Goal: Information Seeking & Learning: Check status

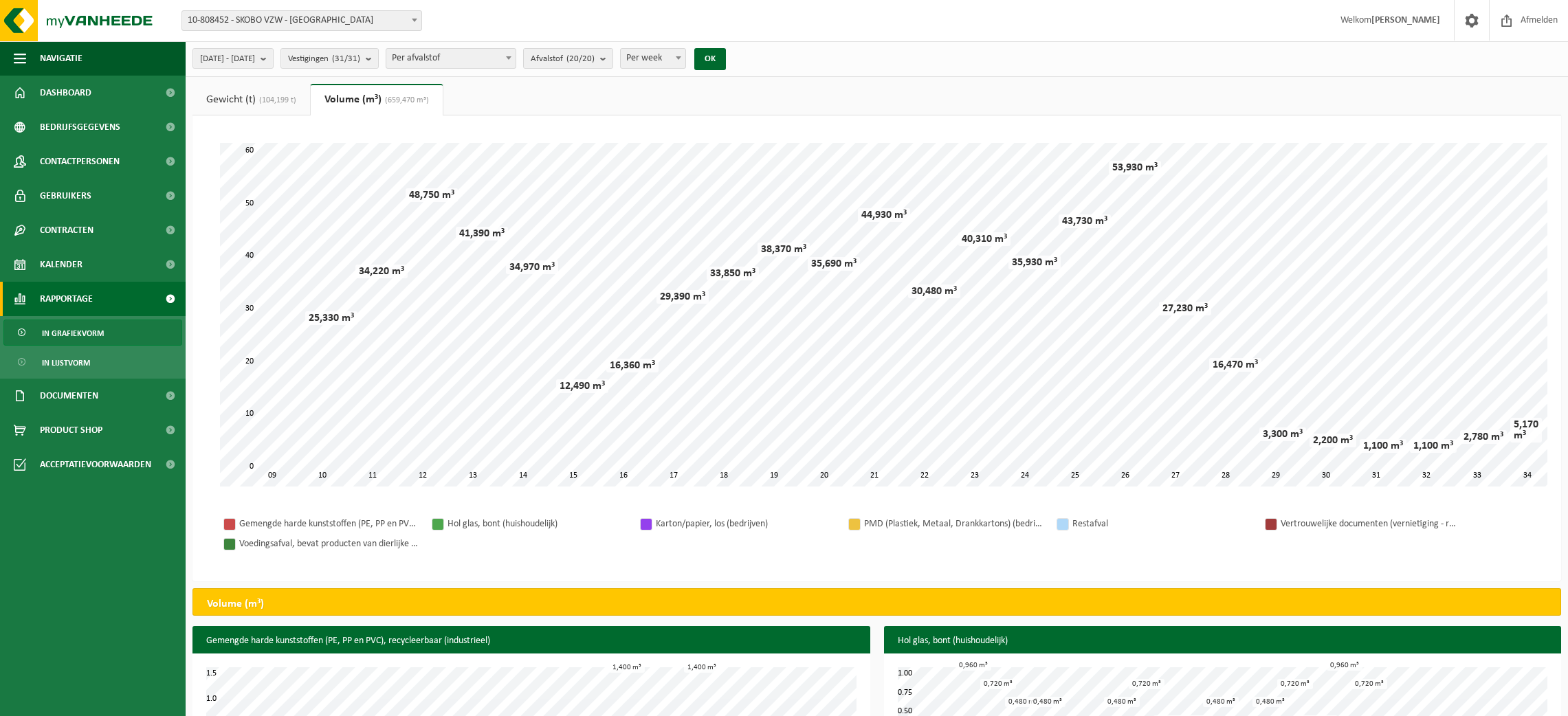
select select "1"
click at [410, 19] on span at bounding box center [414, 19] width 14 height 18
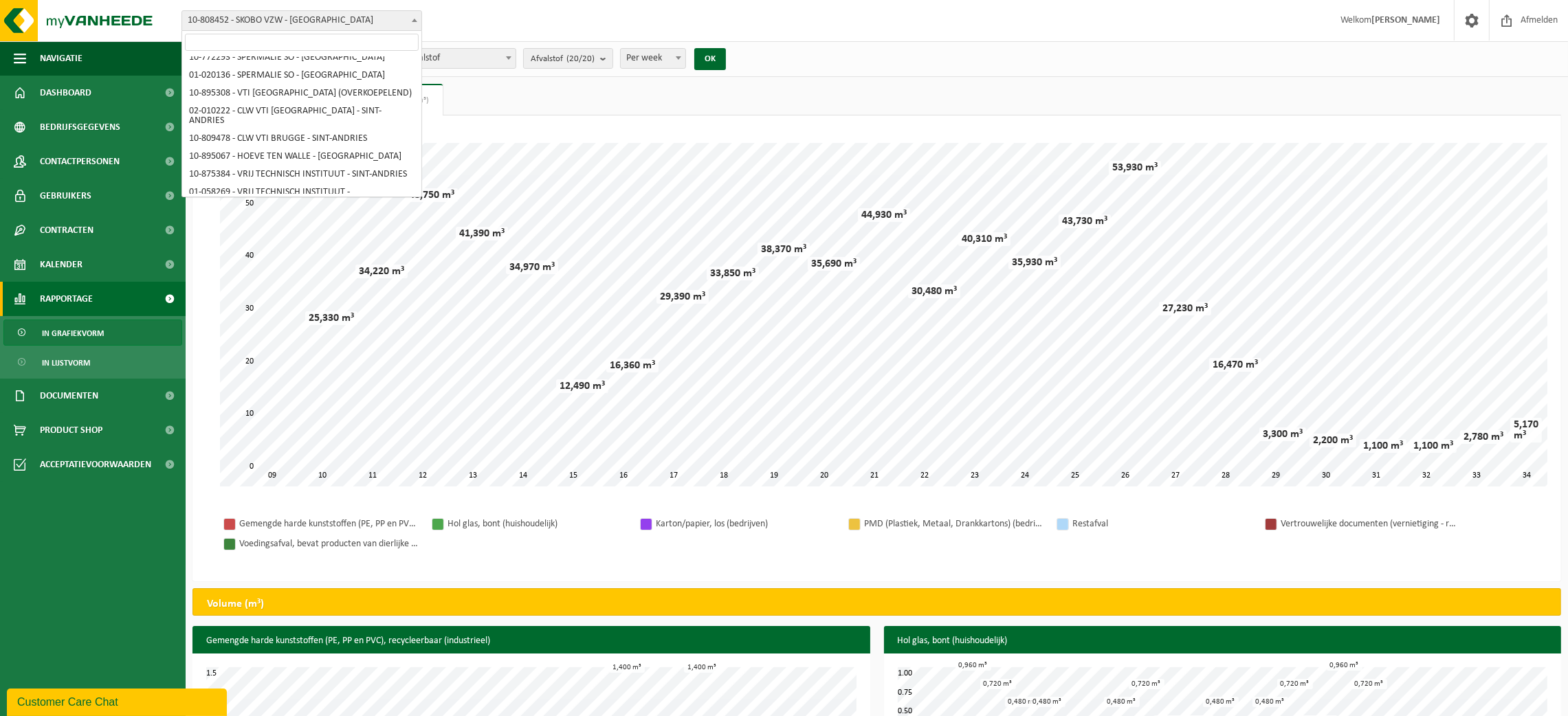
scroll to position [355, 0]
select select "107052"
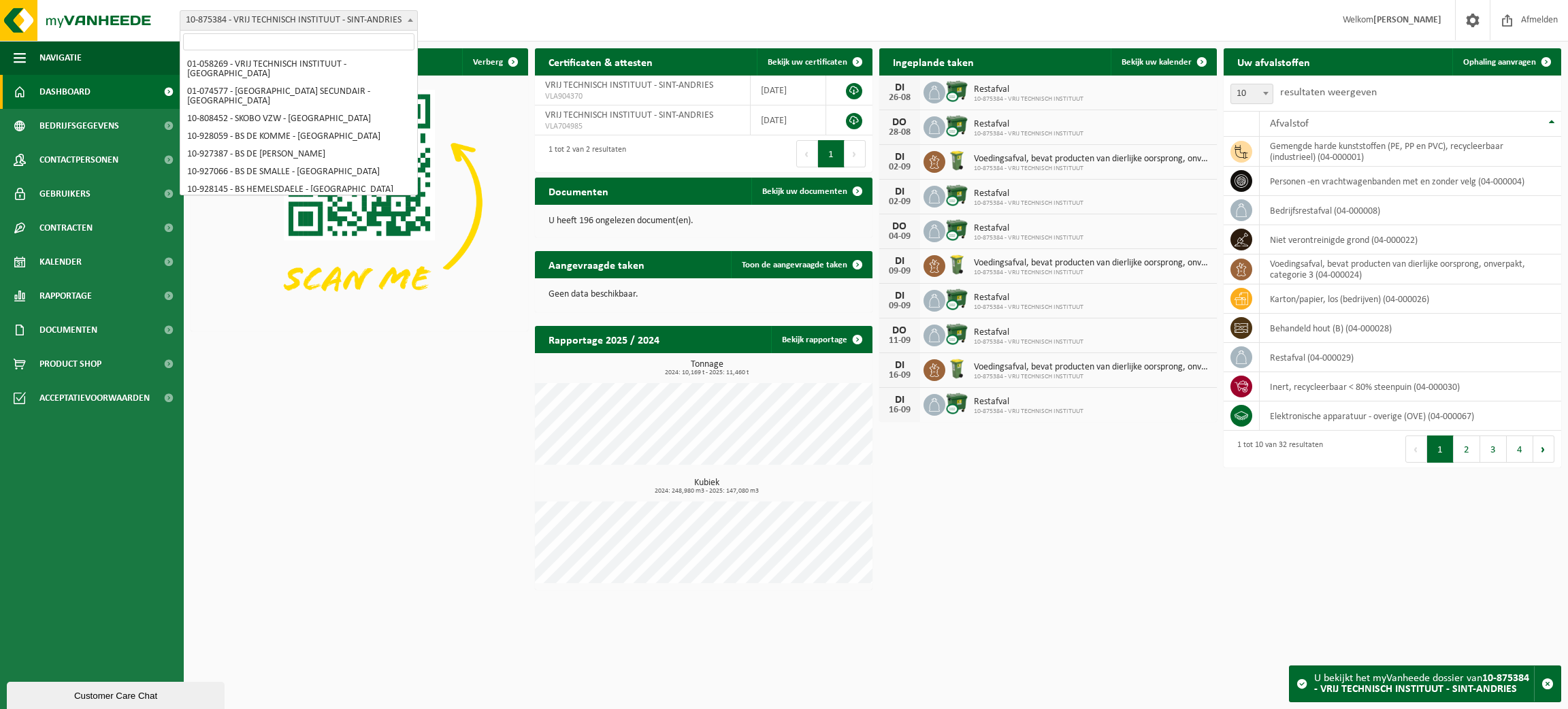
click at [407, 20] on b at bounding box center [410, 20] width 6 height 4
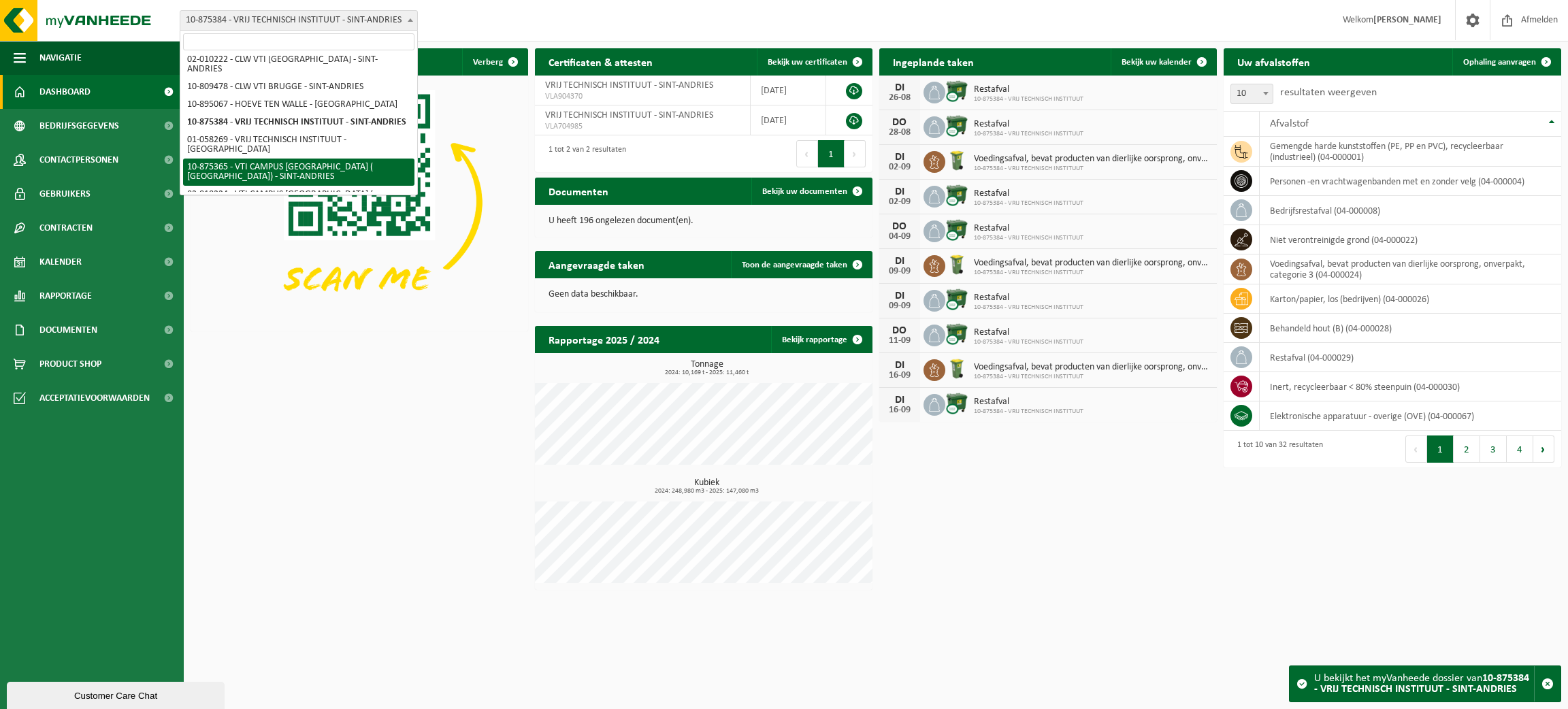
scroll to position [422, 0]
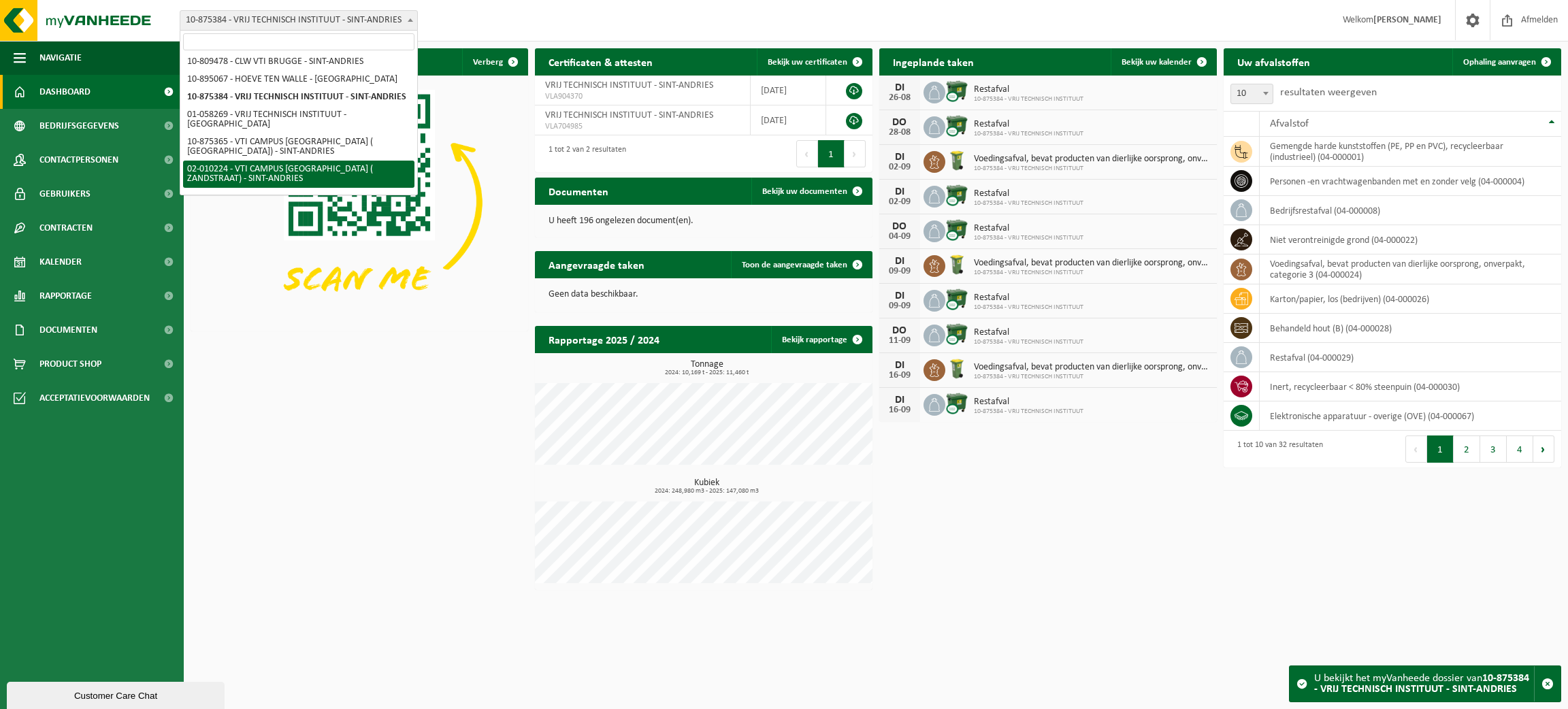
select select "10918"
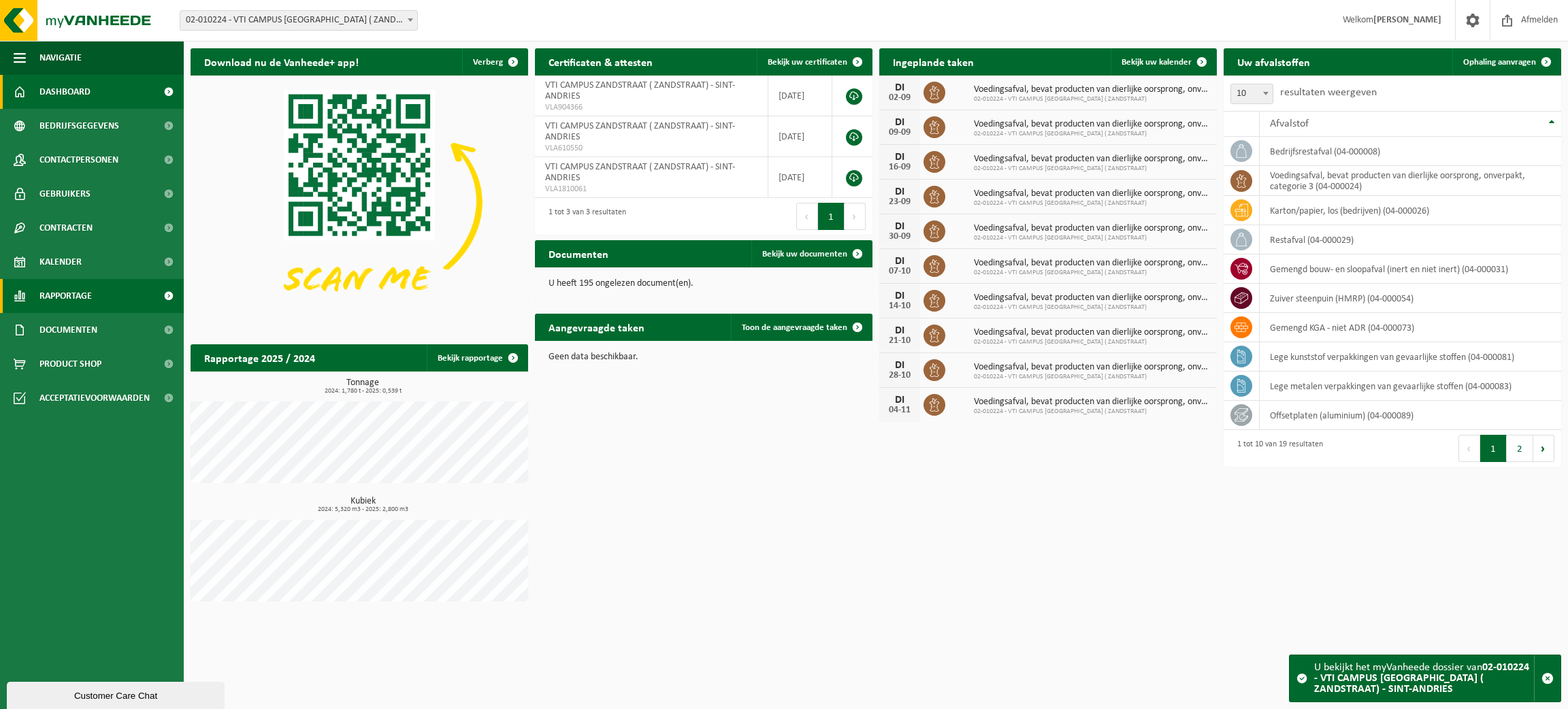
click at [80, 294] on span "Rapportage" at bounding box center [66, 296] width 52 height 34
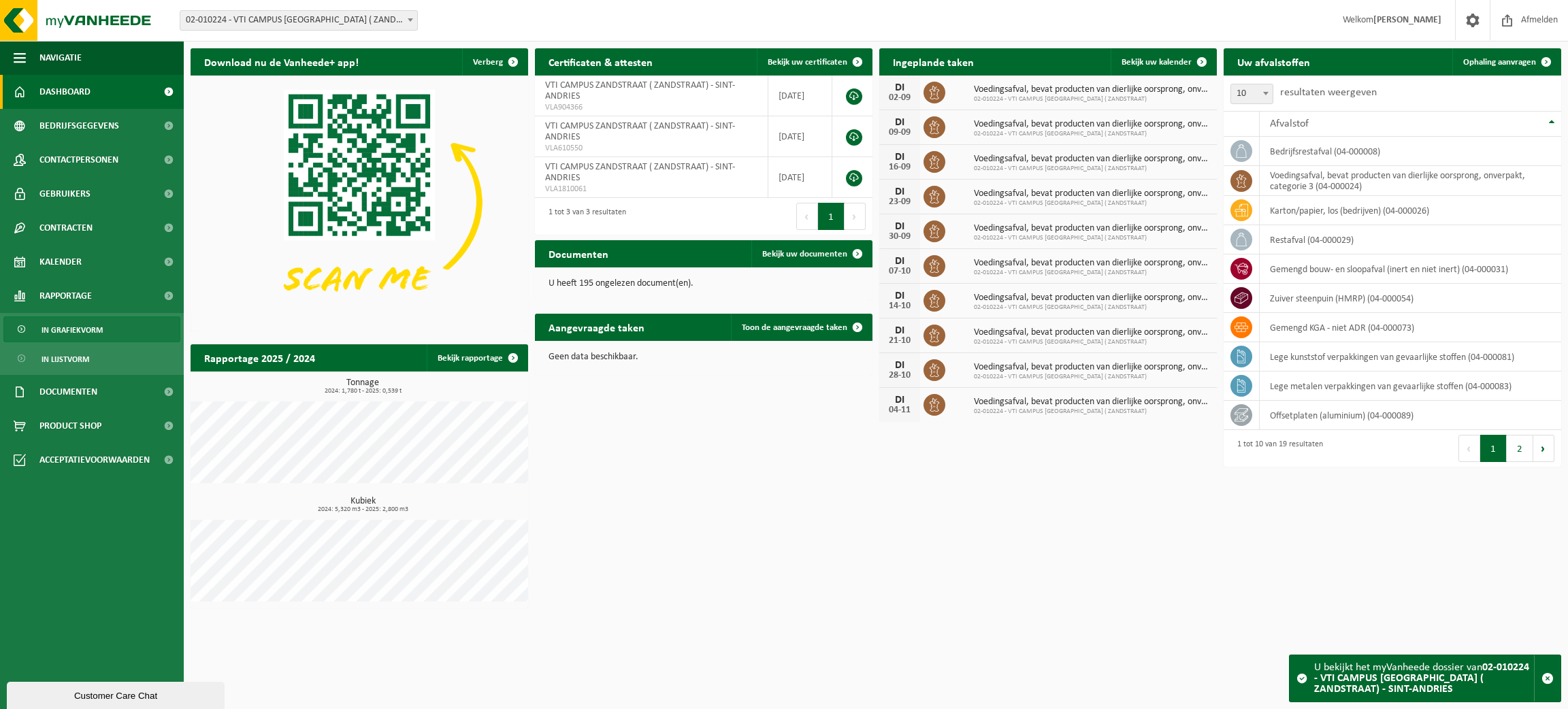
click at [87, 326] on span "In grafiekvorm" at bounding box center [72, 330] width 61 height 26
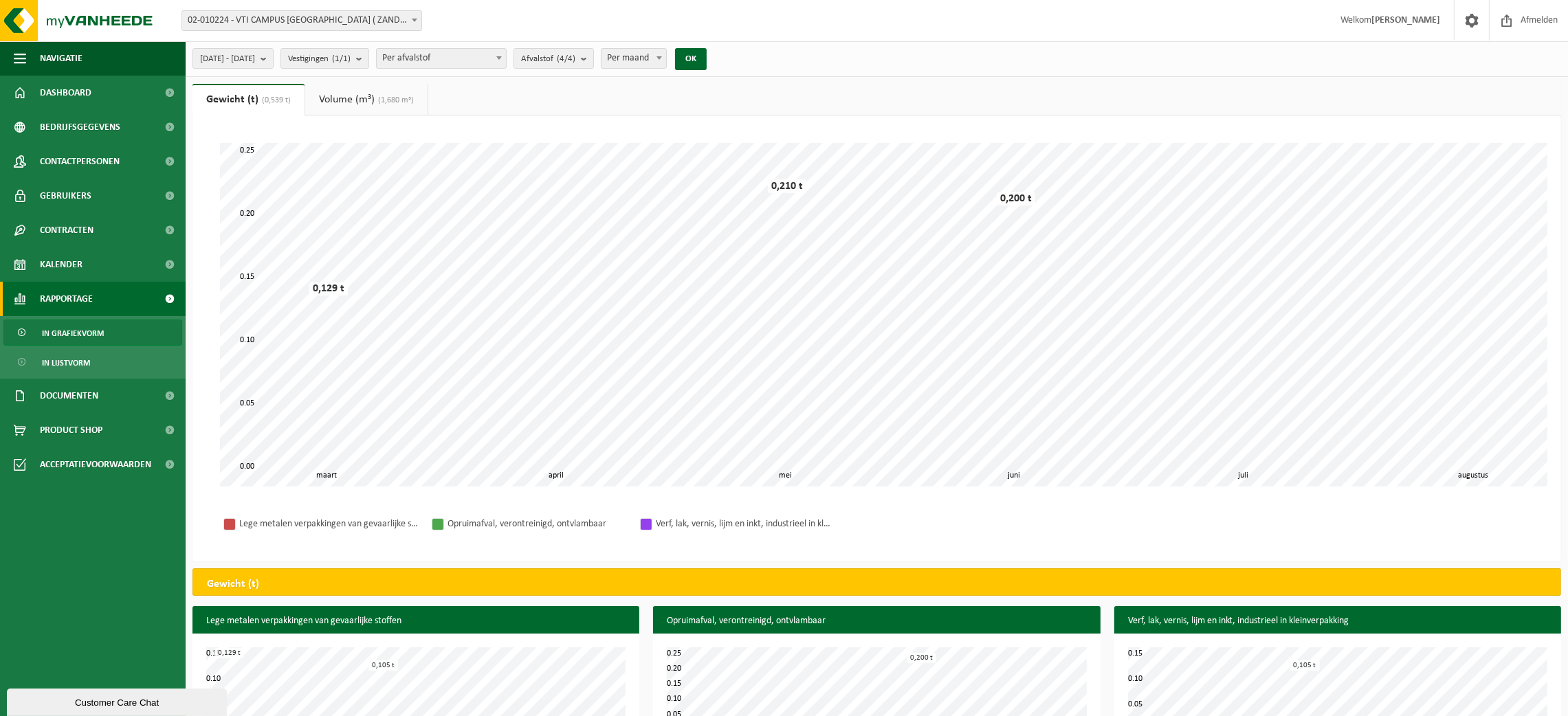
click at [666, 57] on span at bounding box center [658, 58] width 14 height 18
select select "1"
click at [707, 53] on button "OK" at bounding box center [690, 59] width 31 height 22
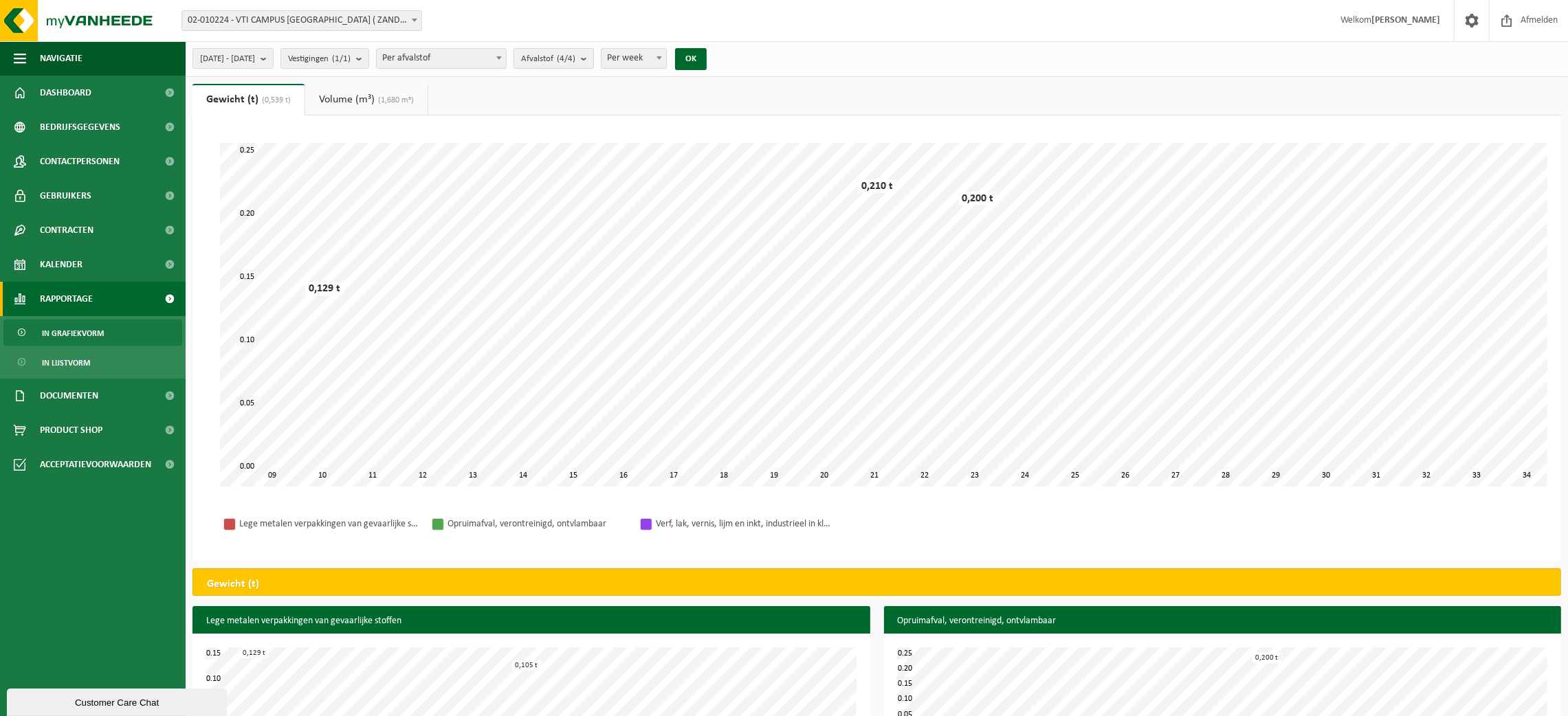
click at [593, 60] on b "submit" at bounding box center [586, 58] width 12 height 19
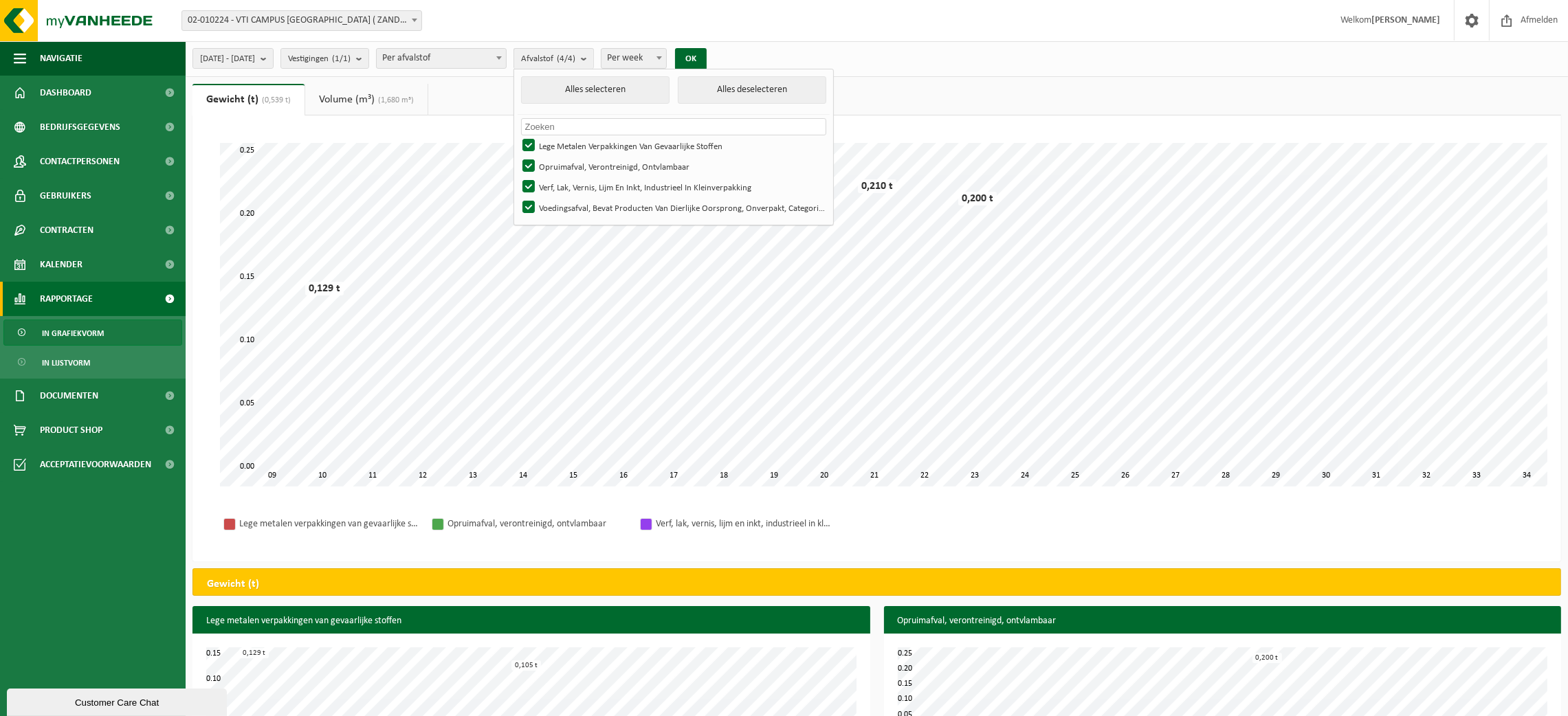
click at [413, 19] on b at bounding box center [414, 20] width 6 height 4
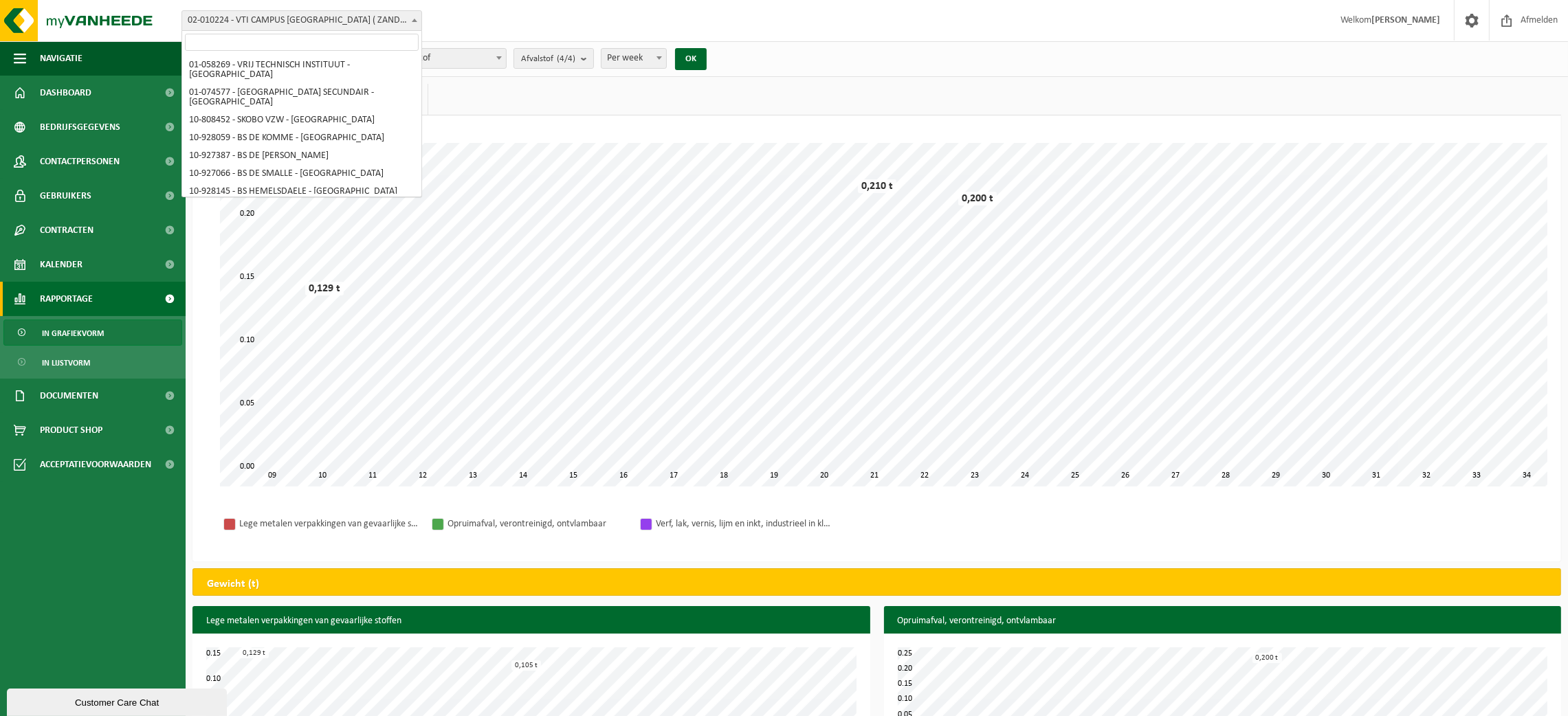
scroll to position [438, 0]
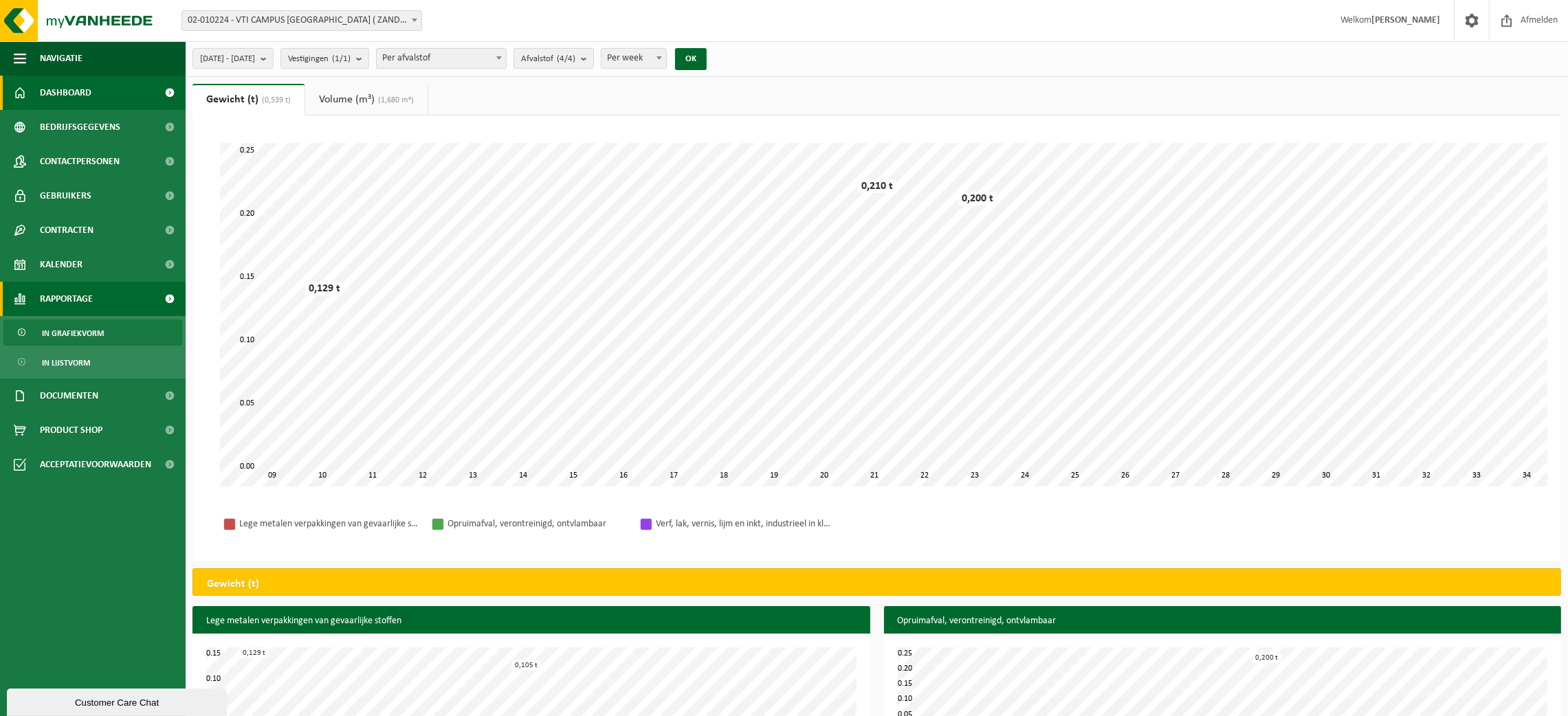
click at [107, 90] on link "Dashboard" at bounding box center [93, 93] width 186 height 34
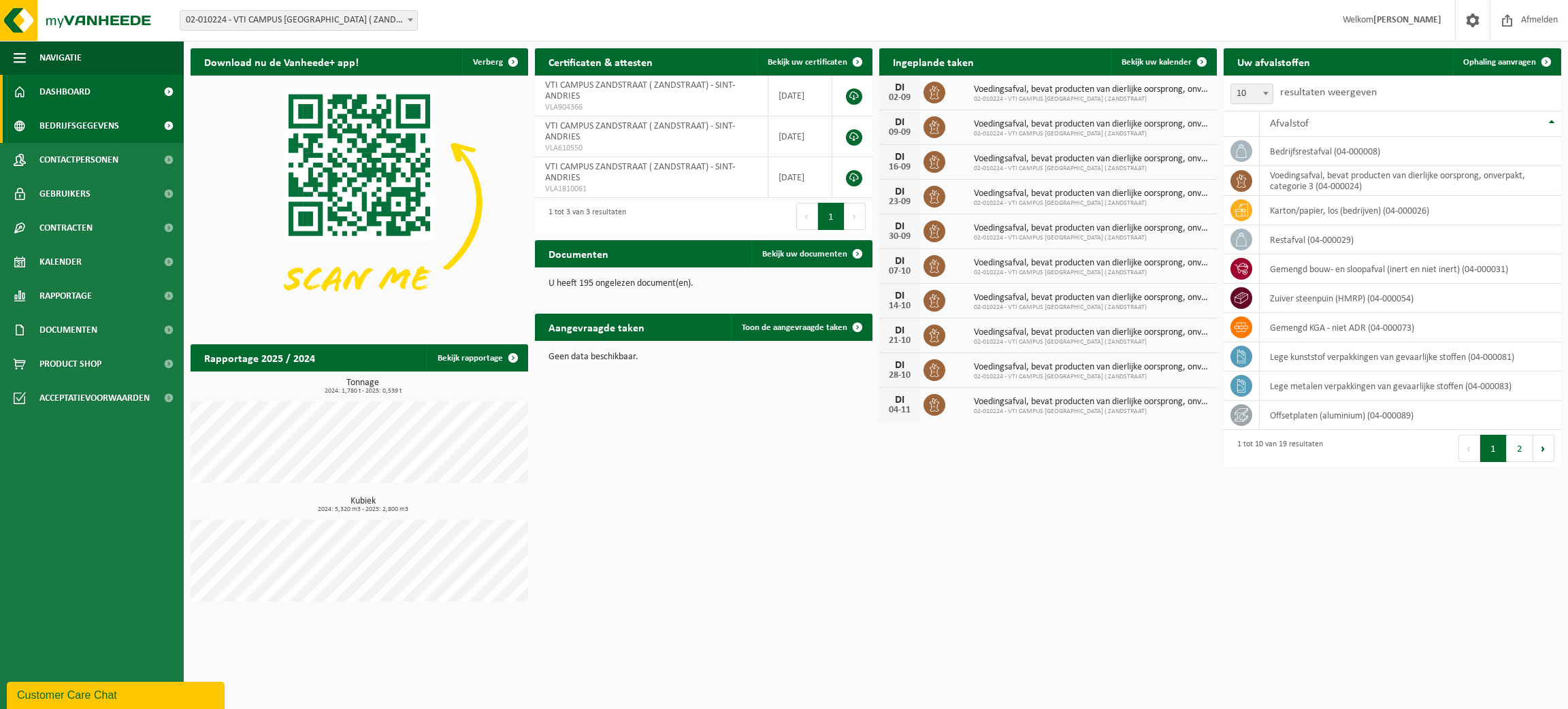
click at [93, 126] on span "Bedrijfsgegevens" at bounding box center [79, 126] width 80 height 34
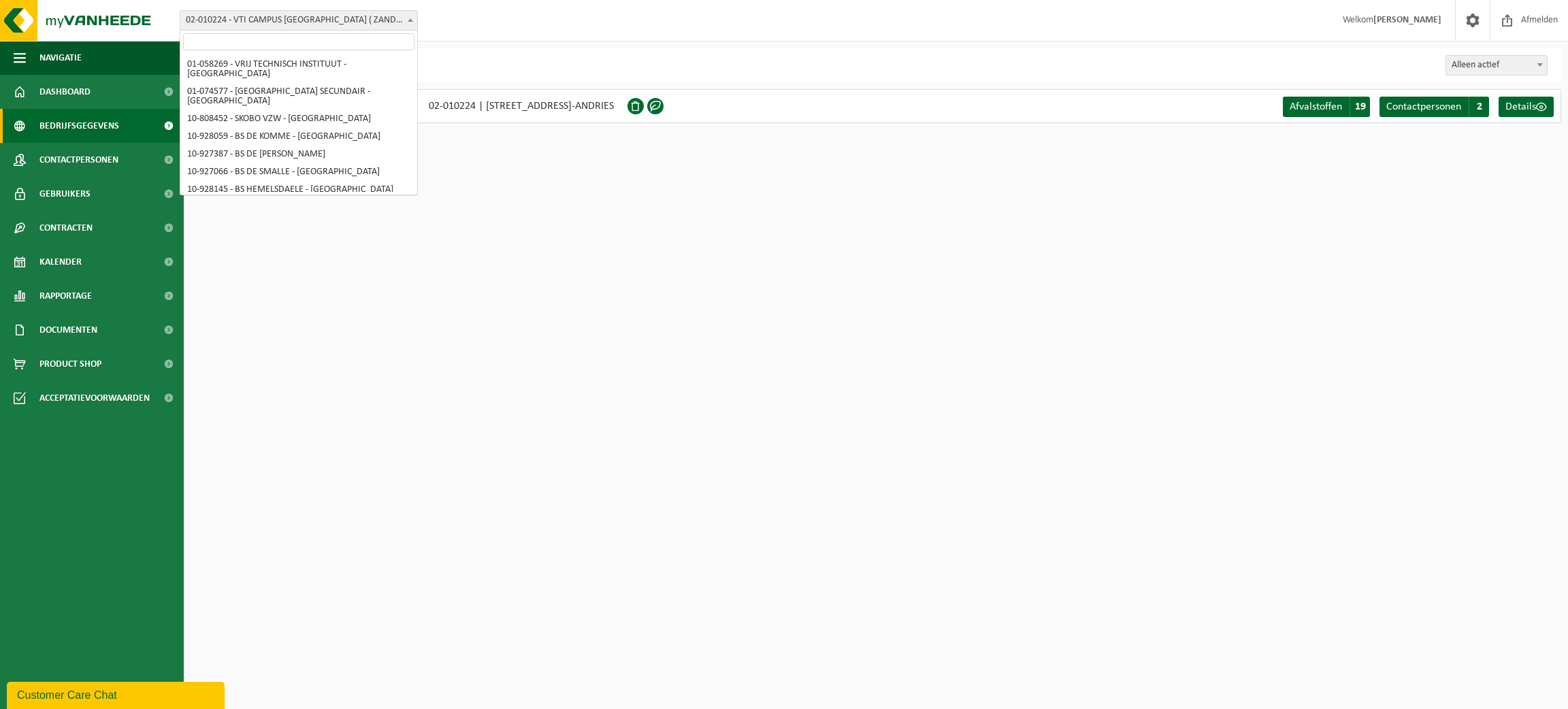
click at [411, 22] on span at bounding box center [410, 19] width 13 height 18
select select "116793"
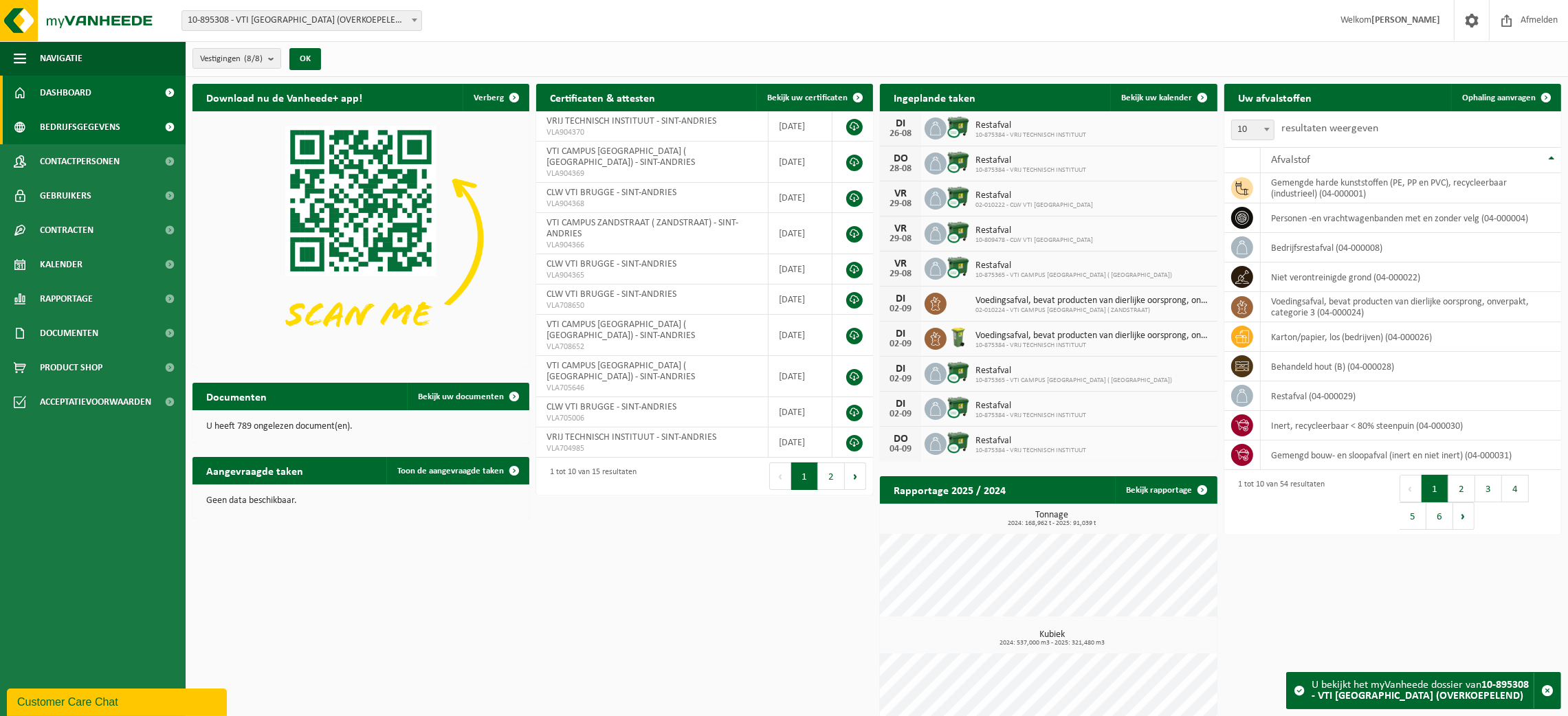
click at [113, 127] on span "Bedrijfsgegevens" at bounding box center [80, 127] width 80 height 34
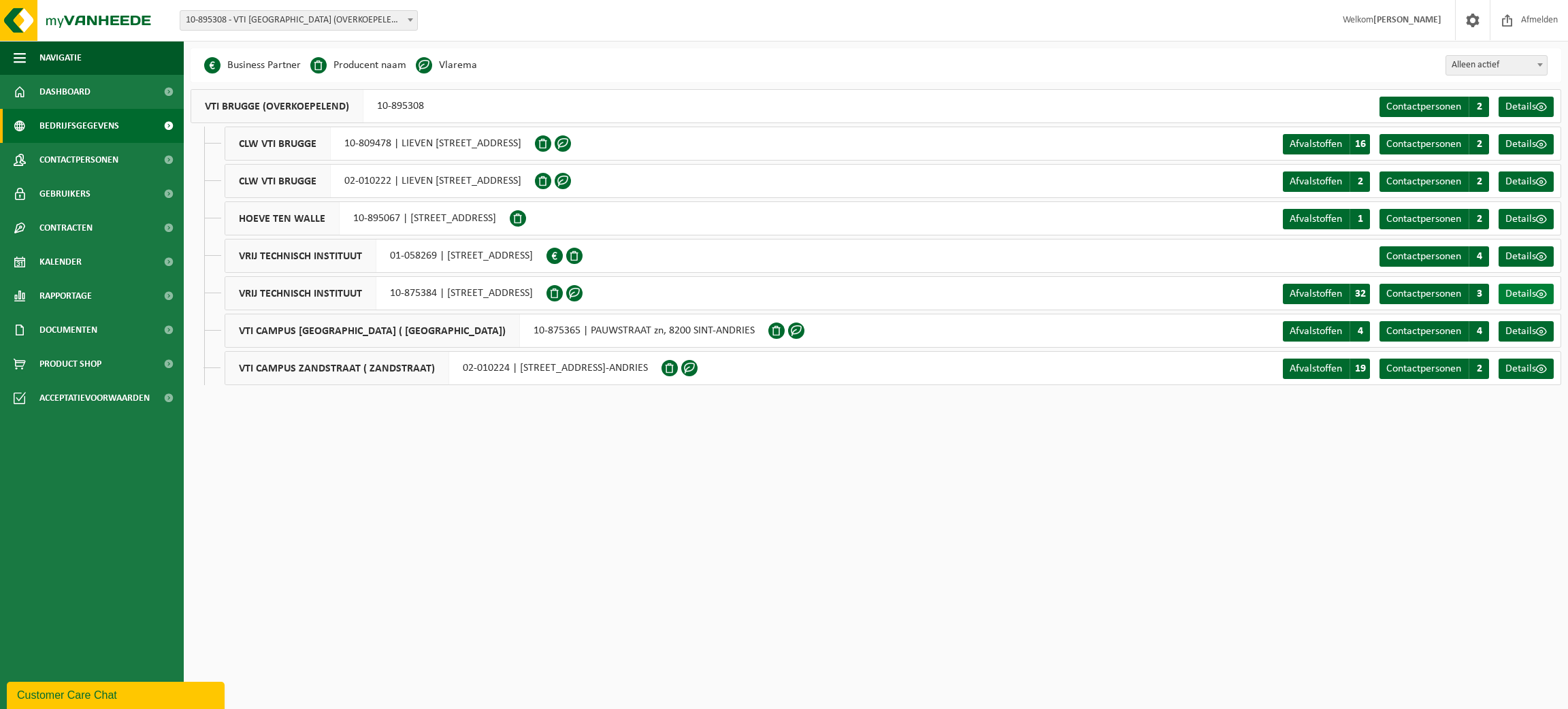
click at [1524, 292] on span "Details" at bounding box center [1520, 293] width 30 height 11
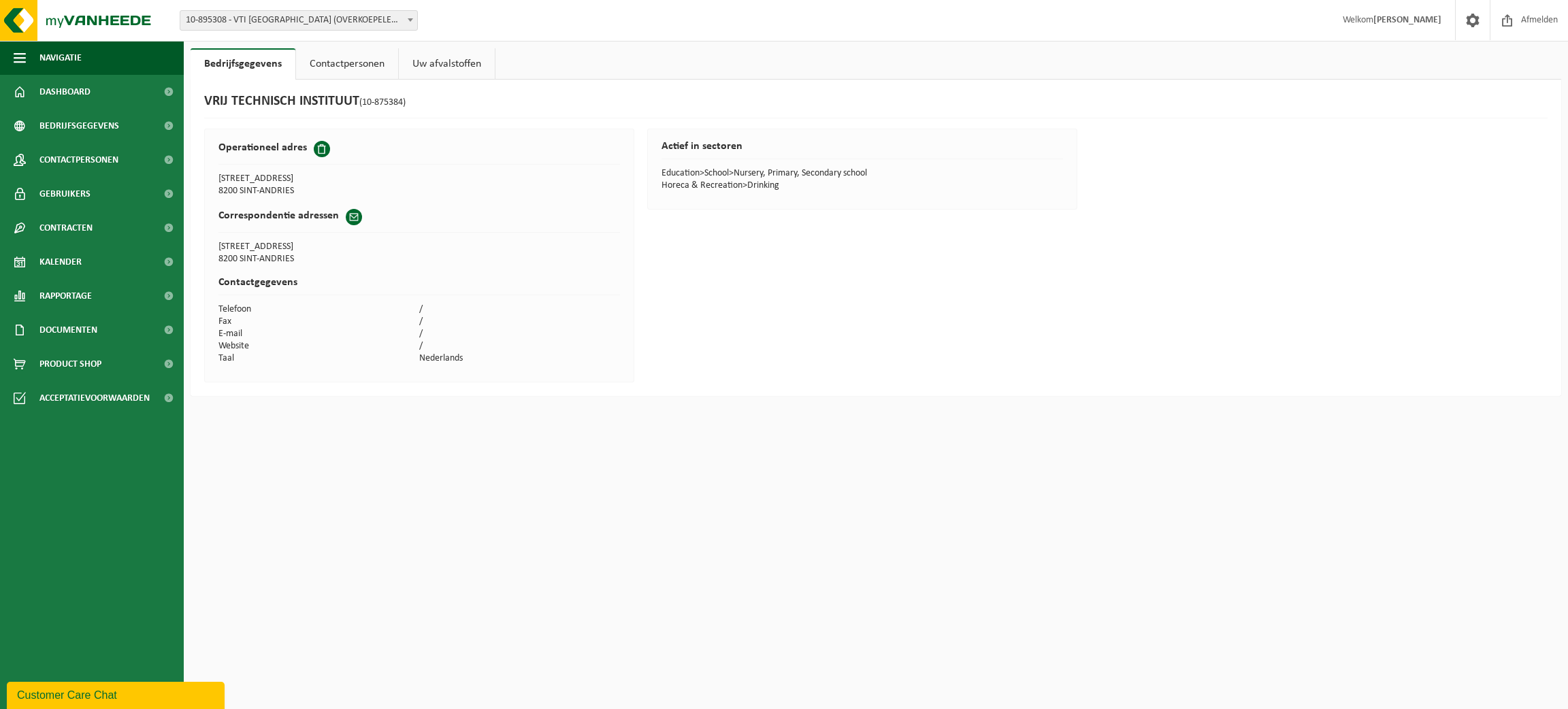
click at [366, 70] on link "Contactpersonen" at bounding box center [347, 64] width 102 height 31
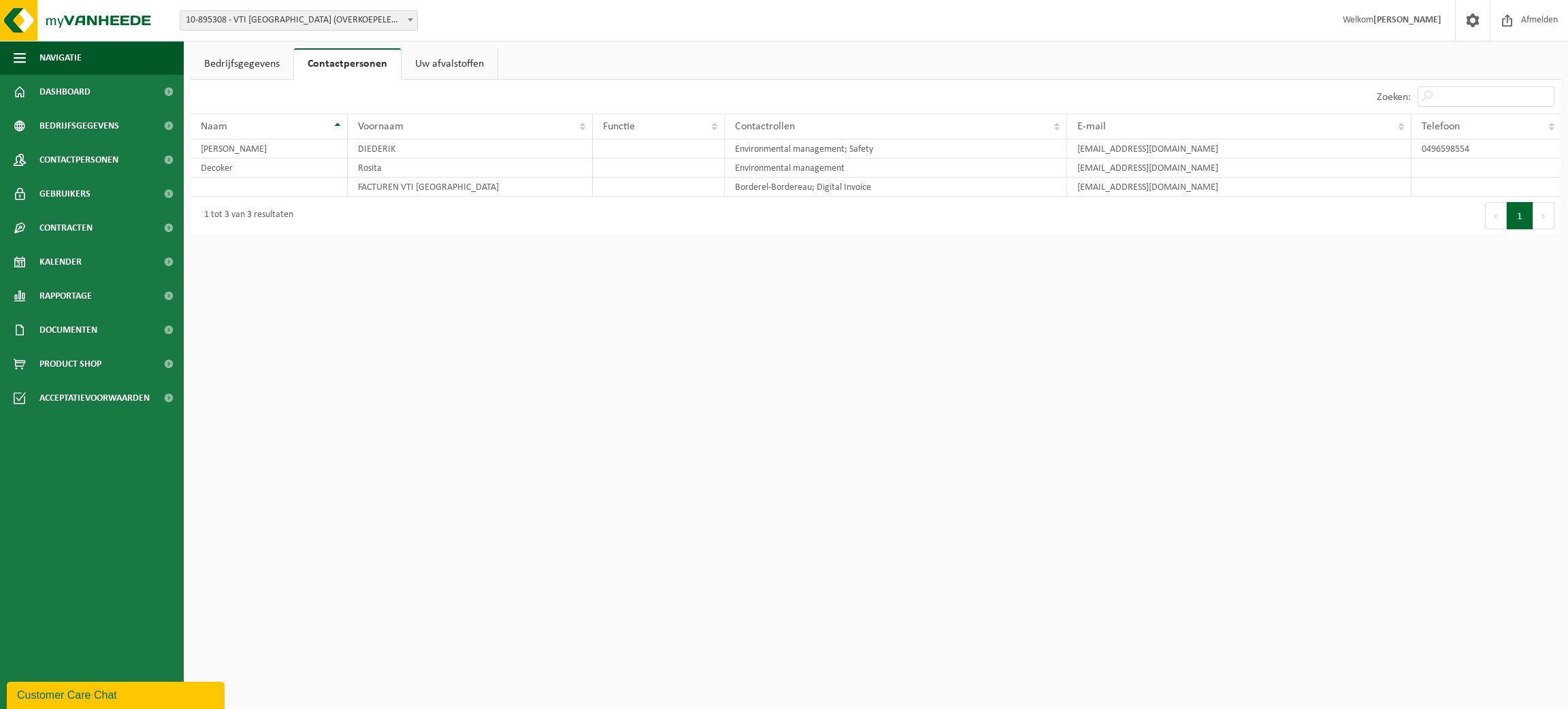
click at [411, 61] on link "Uw afvalstoffen" at bounding box center [450, 64] width 96 height 31
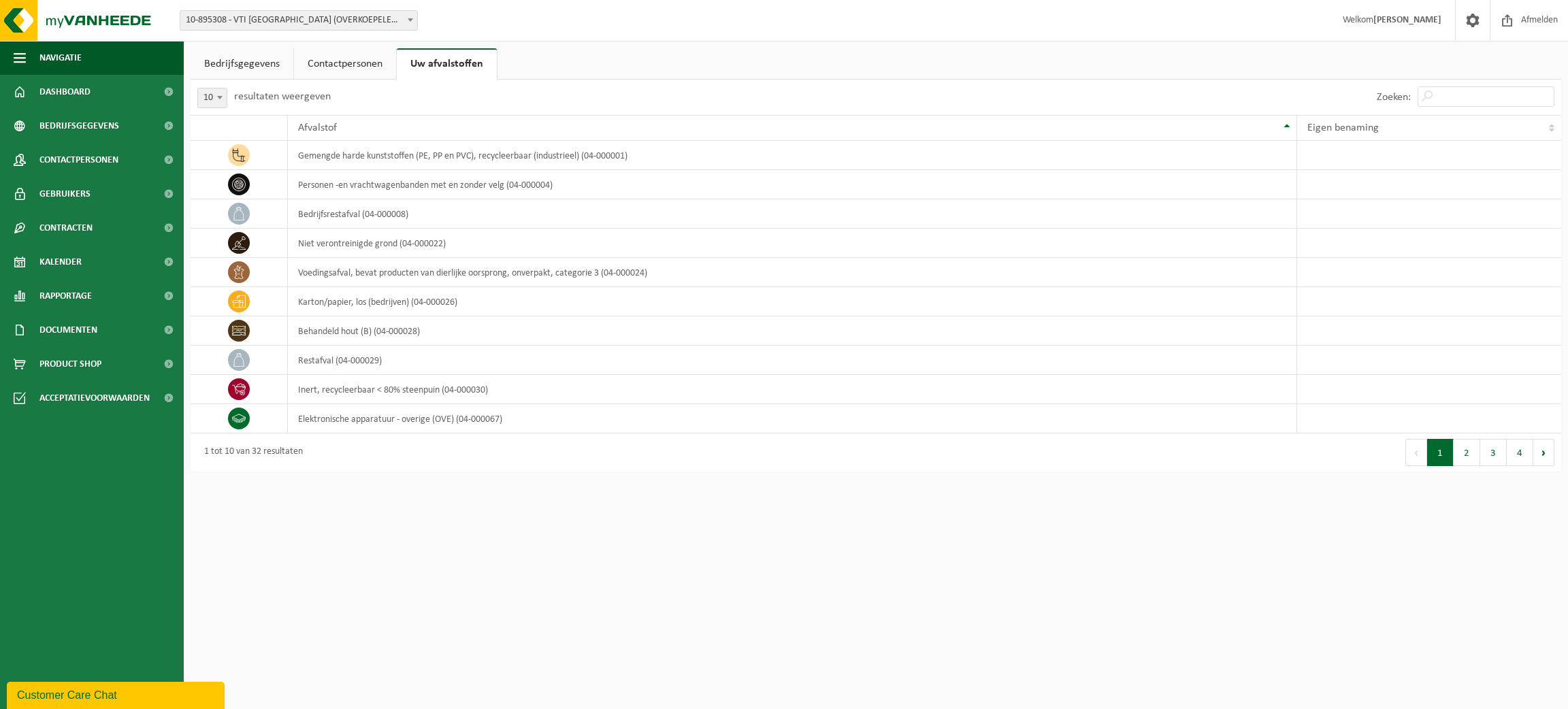
click at [410, 10] on span "10-895308 - VTI [GEOGRAPHIC_DATA] (OVERKOEPELEND)" at bounding box center [299, 20] width 238 height 20
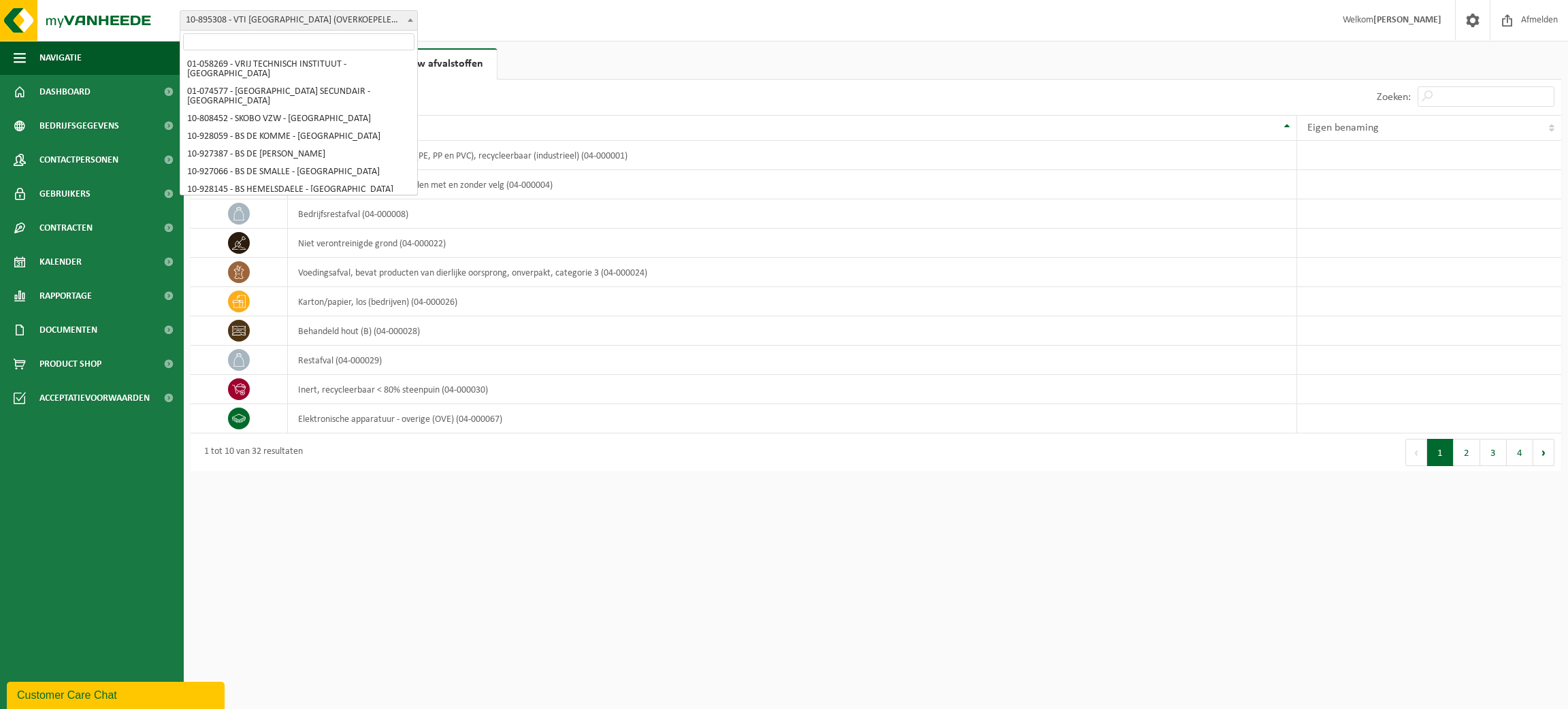
click at [409, 19] on b at bounding box center [410, 20] width 6 height 4
select select "11768"
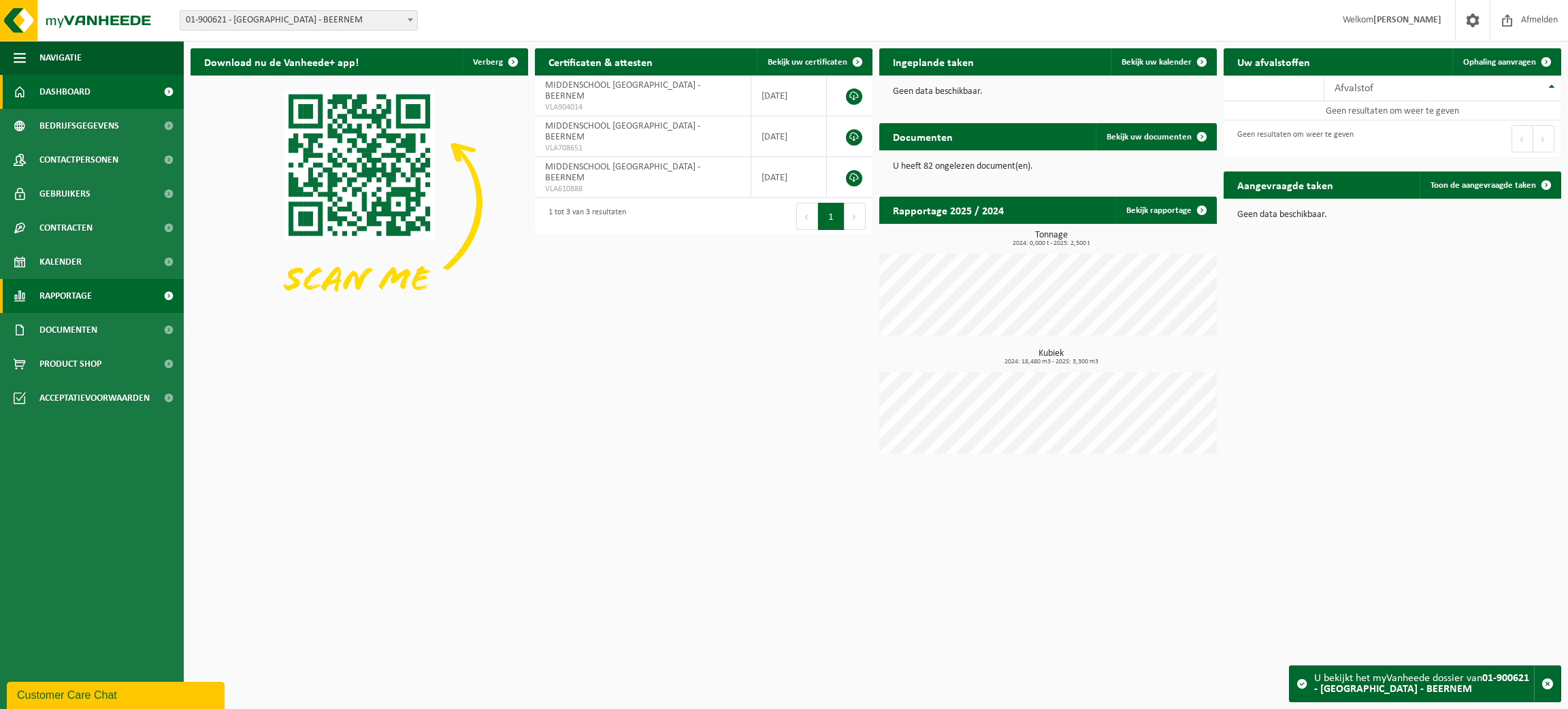
click at [70, 296] on span "Rapportage" at bounding box center [66, 296] width 52 height 34
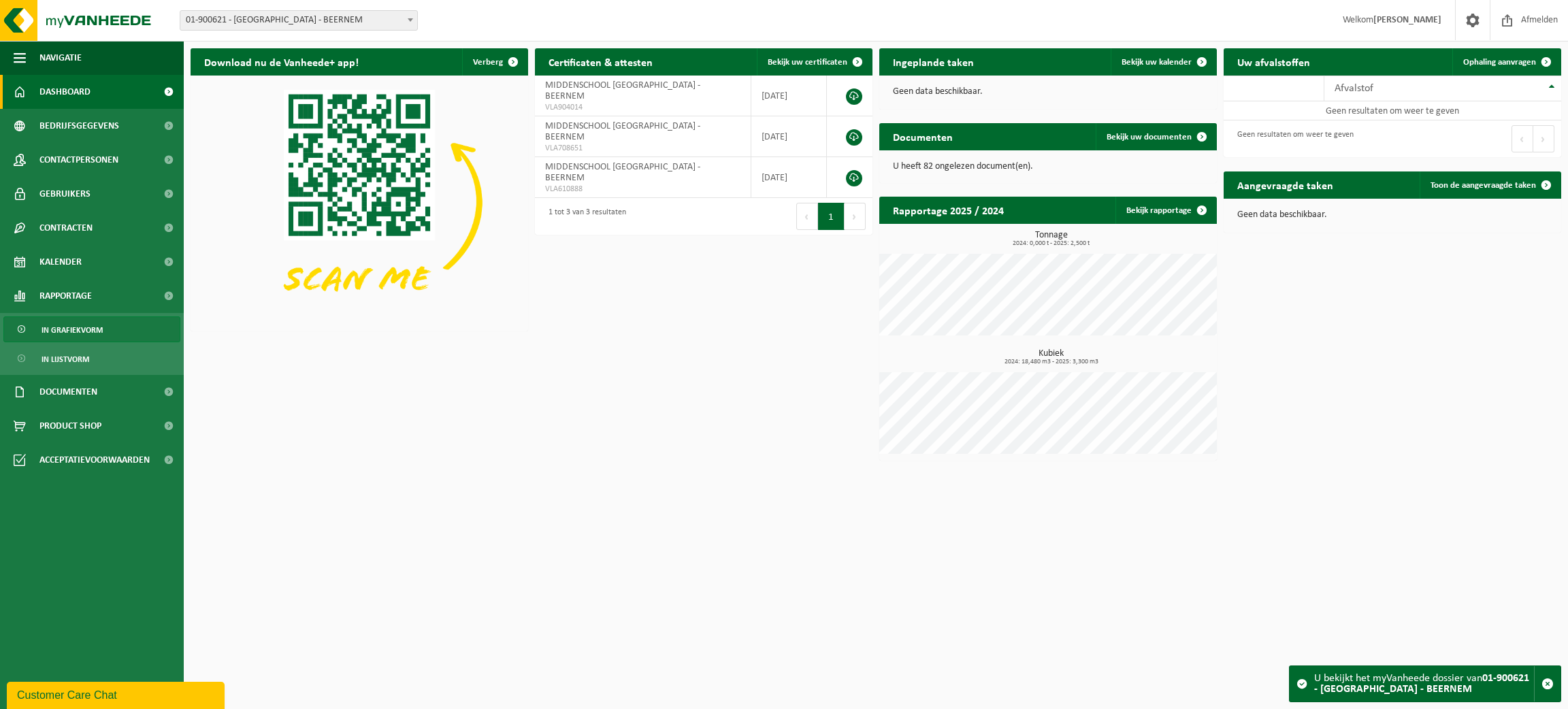
click at [76, 321] on span "In grafiekvorm" at bounding box center [72, 330] width 61 height 26
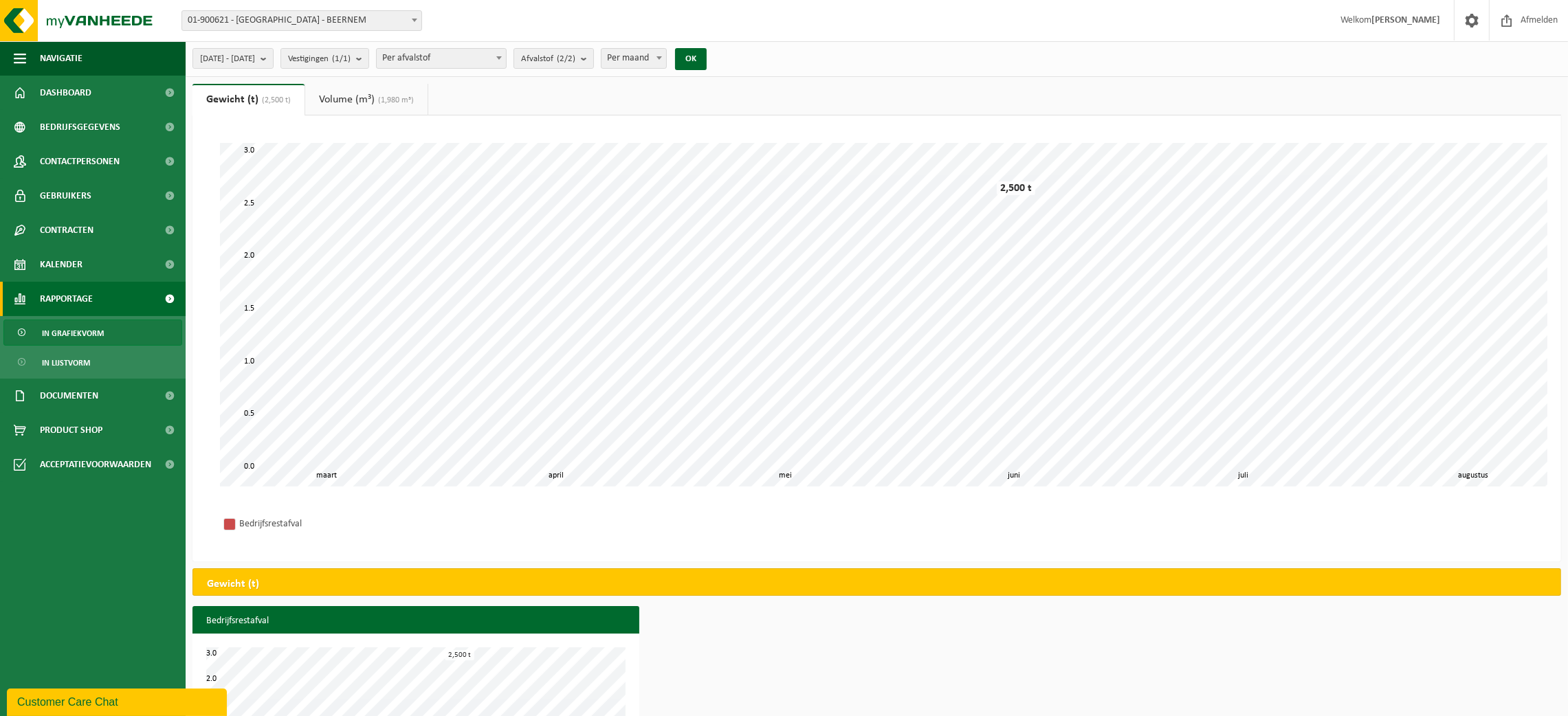
click at [666, 59] on span at bounding box center [658, 58] width 14 height 18
select select "1"
click at [359, 90] on link "Volume (m³) (1,980 m³)" at bounding box center [367, 100] width 122 height 31
